Goal: Transaction & Acquisition: Book appointment/travel/reservation

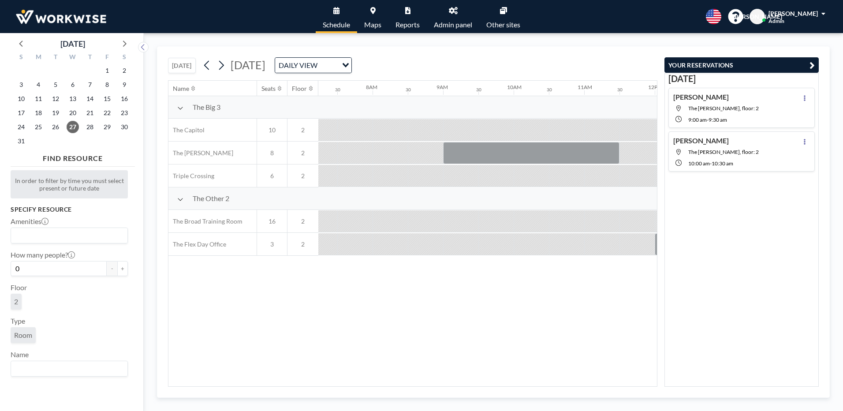
scroll to position [0, 529]
click at [185, 68] on button "[DATE]" at bounding box center [182, 65] width 28 height 15
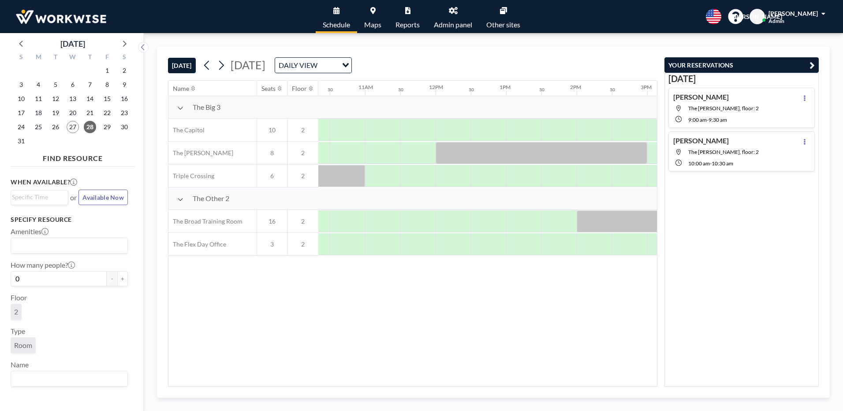
scroll to position [0, 681]
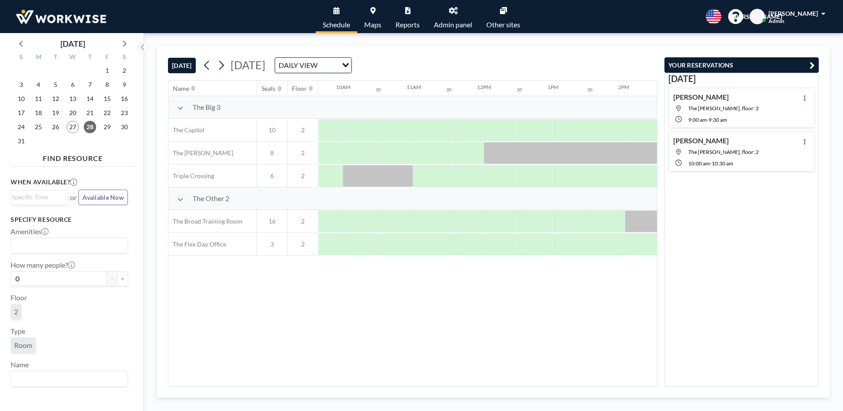
click at [812, 62] on icon "button" at bounding box center [811, 65] width 5 height 11
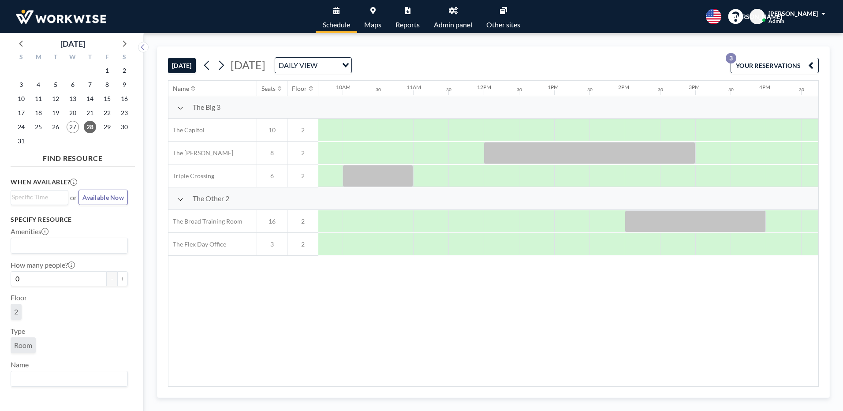
click at [481, 314] on div "Name Seats Floor 12AM 30 1AM 30 2AM 30 3AM 30 4AM 30 5AM 30 6AM 30 7AM 30 8AM 3…" at bounding box center [493, 233] width 650 height 305
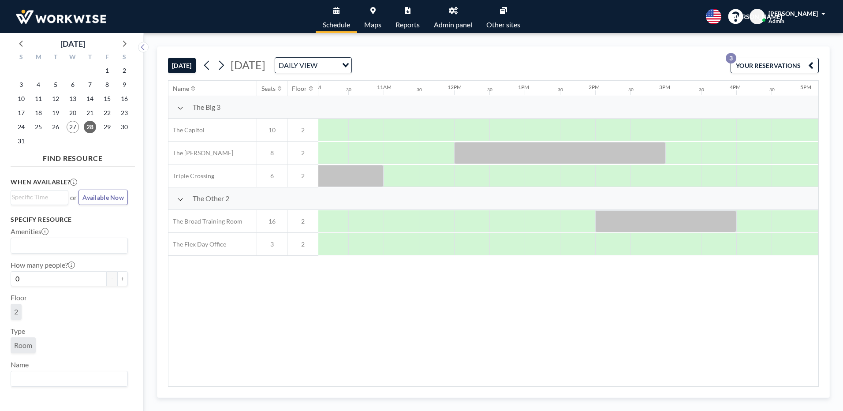
scroll to position [0, 722]
click at [451, 180] on div at bounding box center [460, 176] width 35 height 22
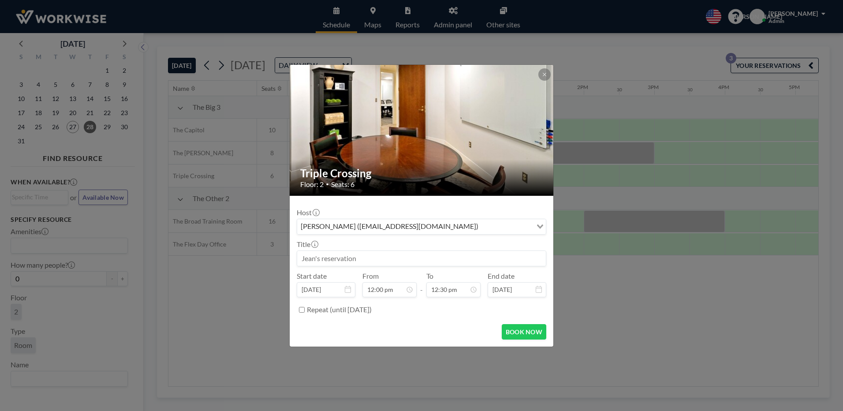
click at [538, 224] on icon "Search for option" at bounding box center [540, 226] width 6 height 4
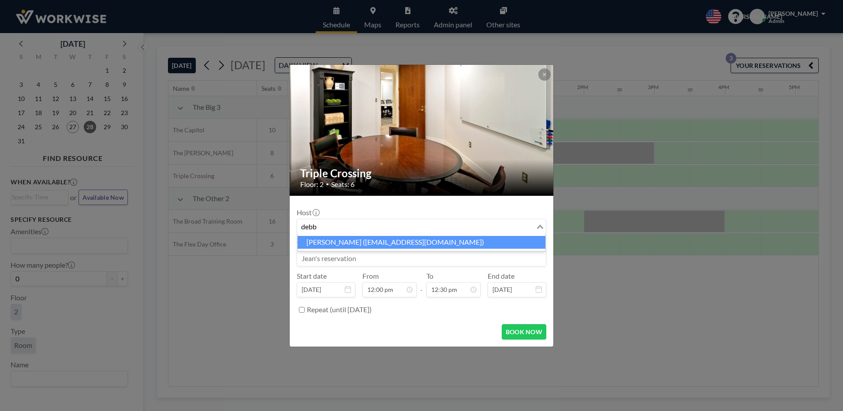
click at [351, 240] on li "Debbie Stosch (dmstosch@stosch.com)" at bounding box center [422, 242] width 248 height 13
type input "debb"
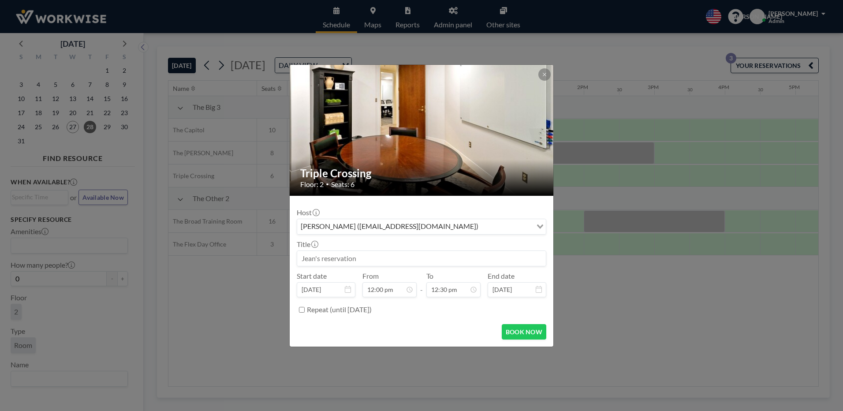
click at [358, 260] on input at bounding box center [421, 258] width 249 height 15
type input "d"
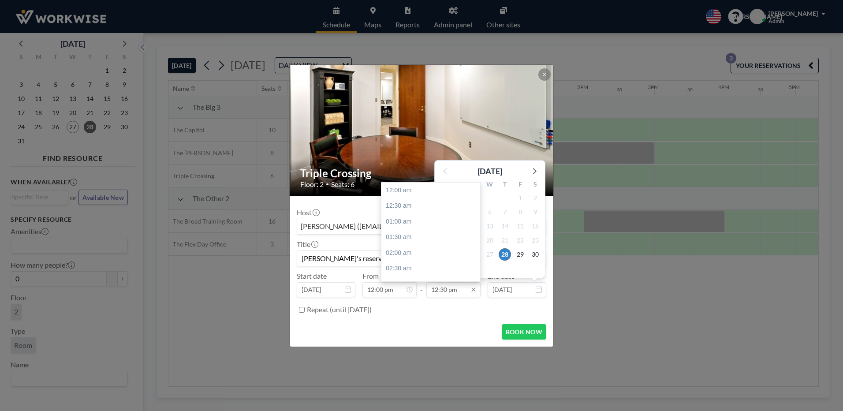
scroll to position [392, 0]
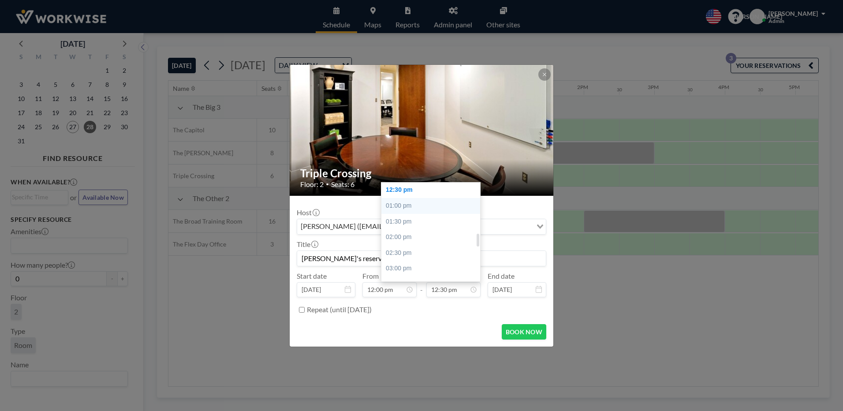
type input "[PERSON_NAME]'s reservation ([PERSON_NAME])"
click at [398, 203] on div "01:00 pm" at bounding box center [432, 206] width 103 height 16
type input "01:00 pm"
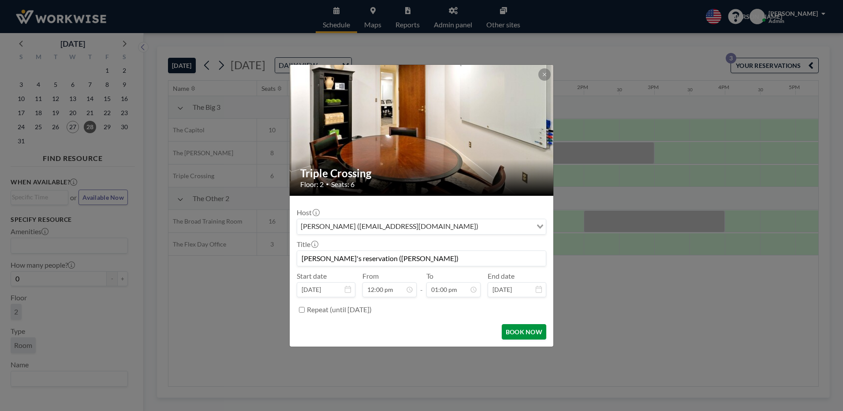
click at [520, 330] on button "BOOK NOW" at bounding box center [524, 331] width 45 height 15
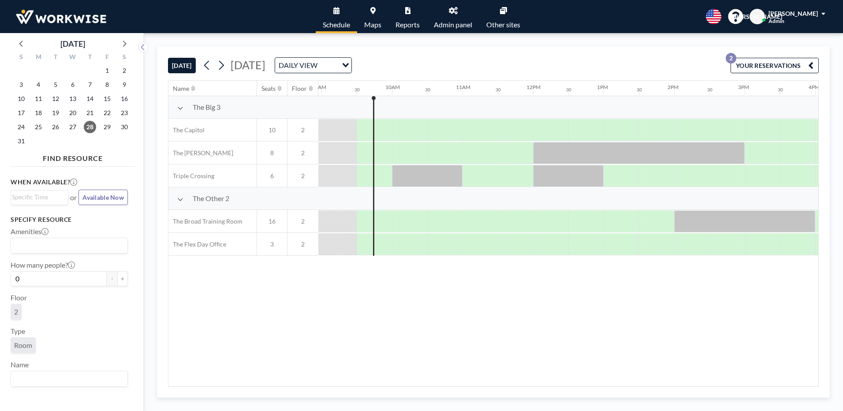
scroll to position [0, 635]
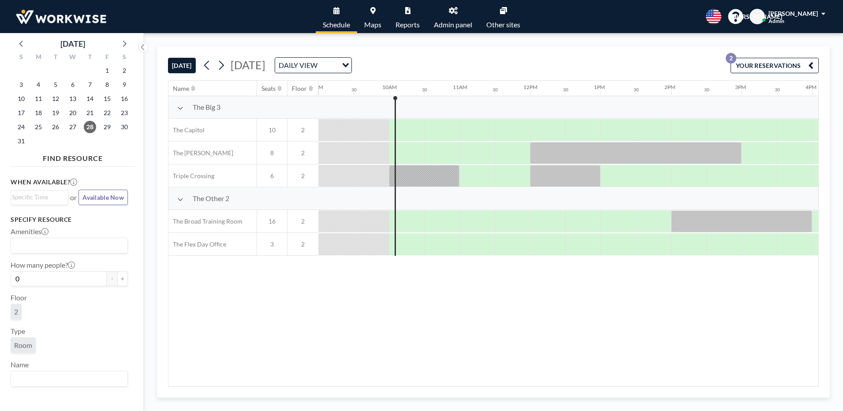
click at [412, 328] on div "Name Seats Floor 12AM 30 1AM 30 2AM 30 3AM 30 4AM 30 5AM 30 6AM 30 7AM 30 8AM 3…" at bounding box center [493, 233] width 650 height 305
